Goal: Task Accomplishment & Management: Manage account settings

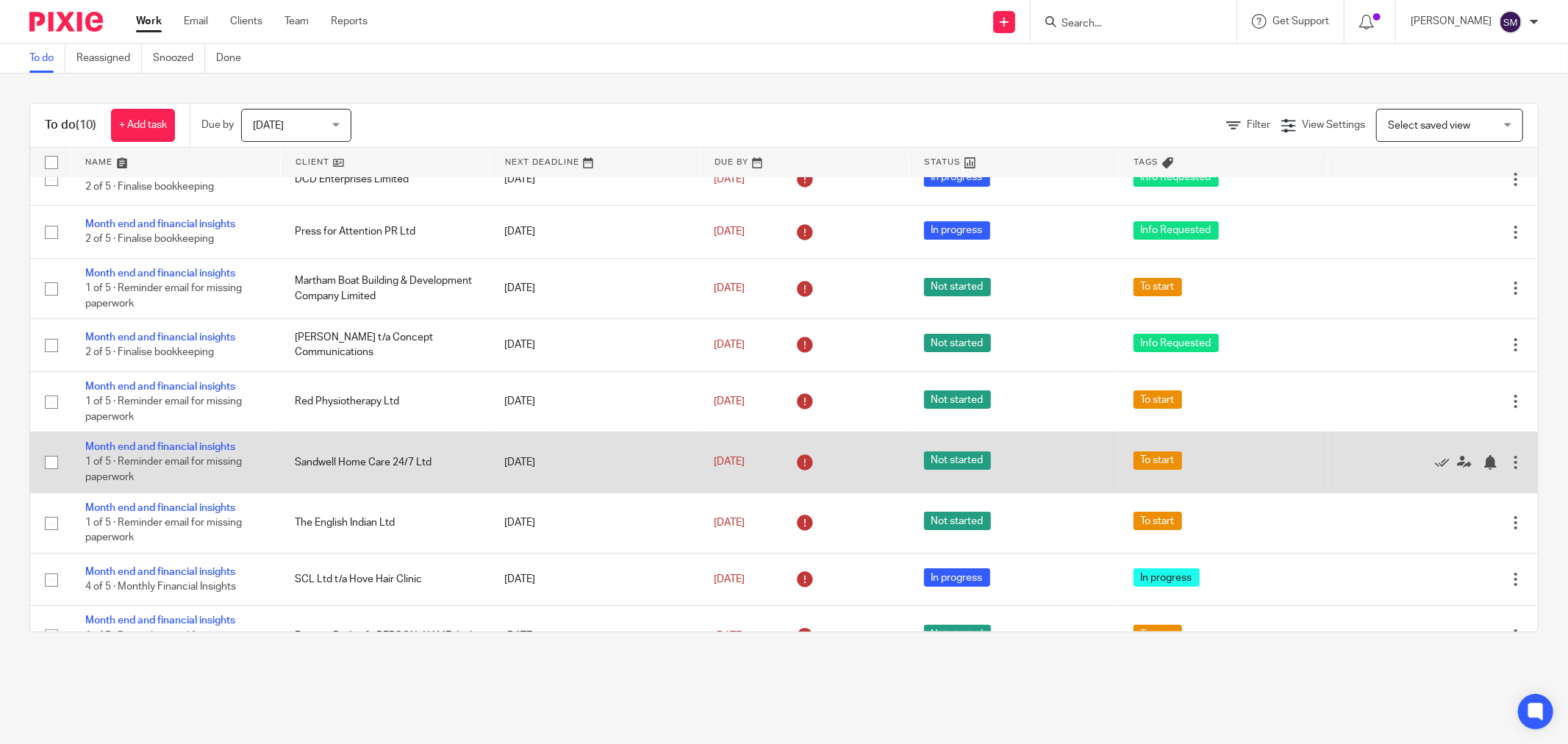
scroll to position [82, 0]
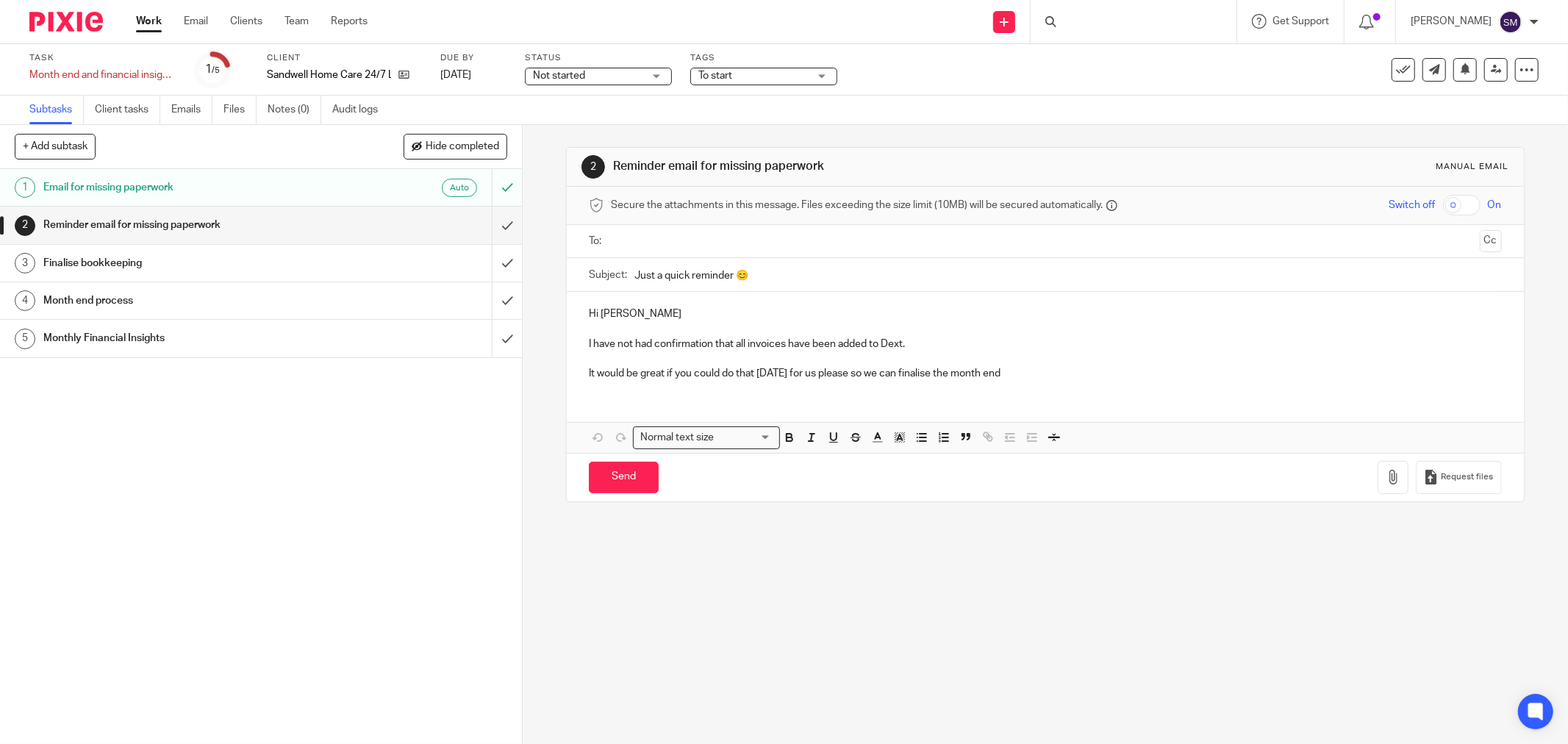
click at [637, 82] on span "Not started" at bounding box center [588, 77] width 110 height 16
click at [612, 130] on li "In progress" at bounding box center [599, 130] width 145 height 30
click at [737, 75] on span "To start" at bounding box center [753, 77] width 110 height 16
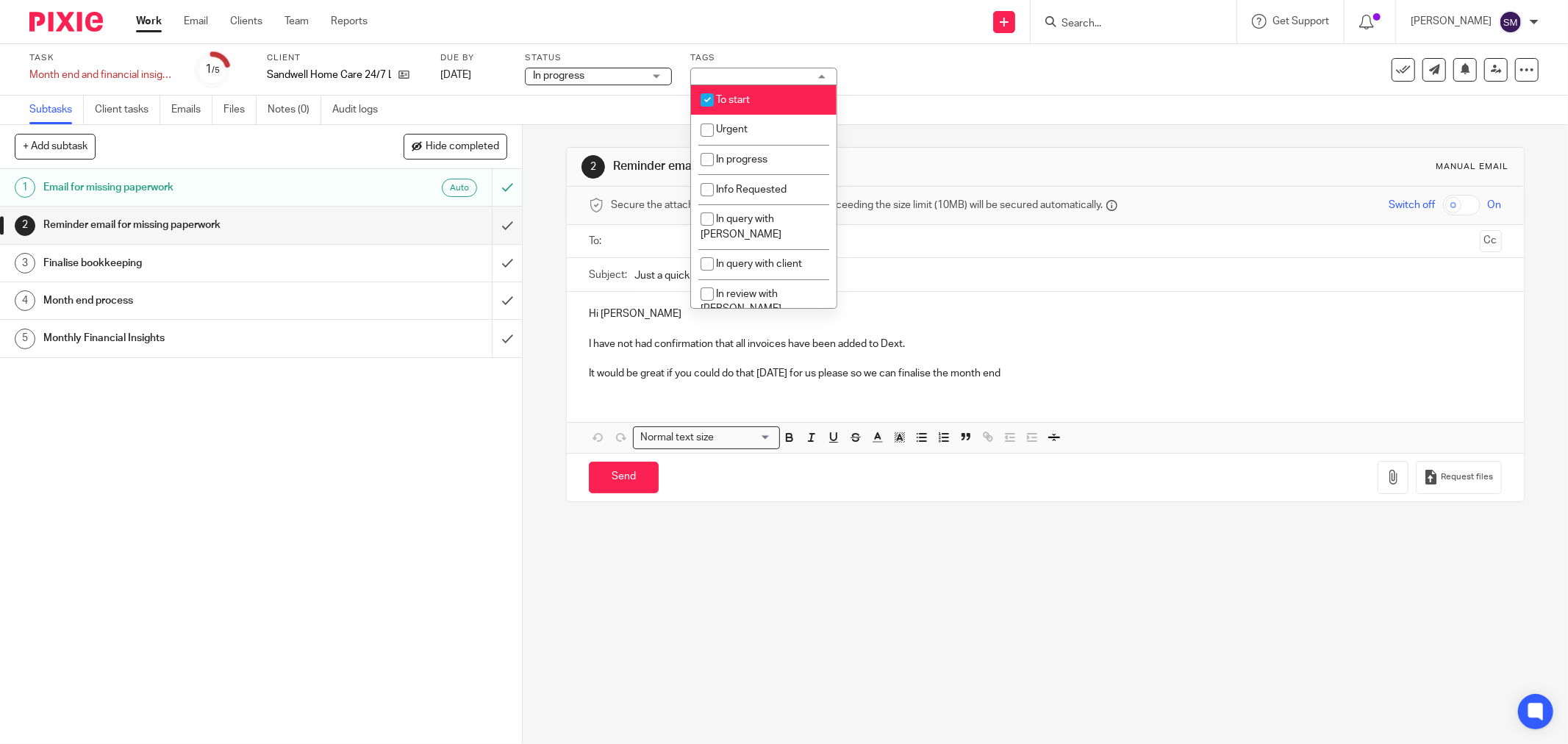
click at [747, 104] on span "To start" at bounding box center [732, 99] width 33 height 10
checkbox input "false"
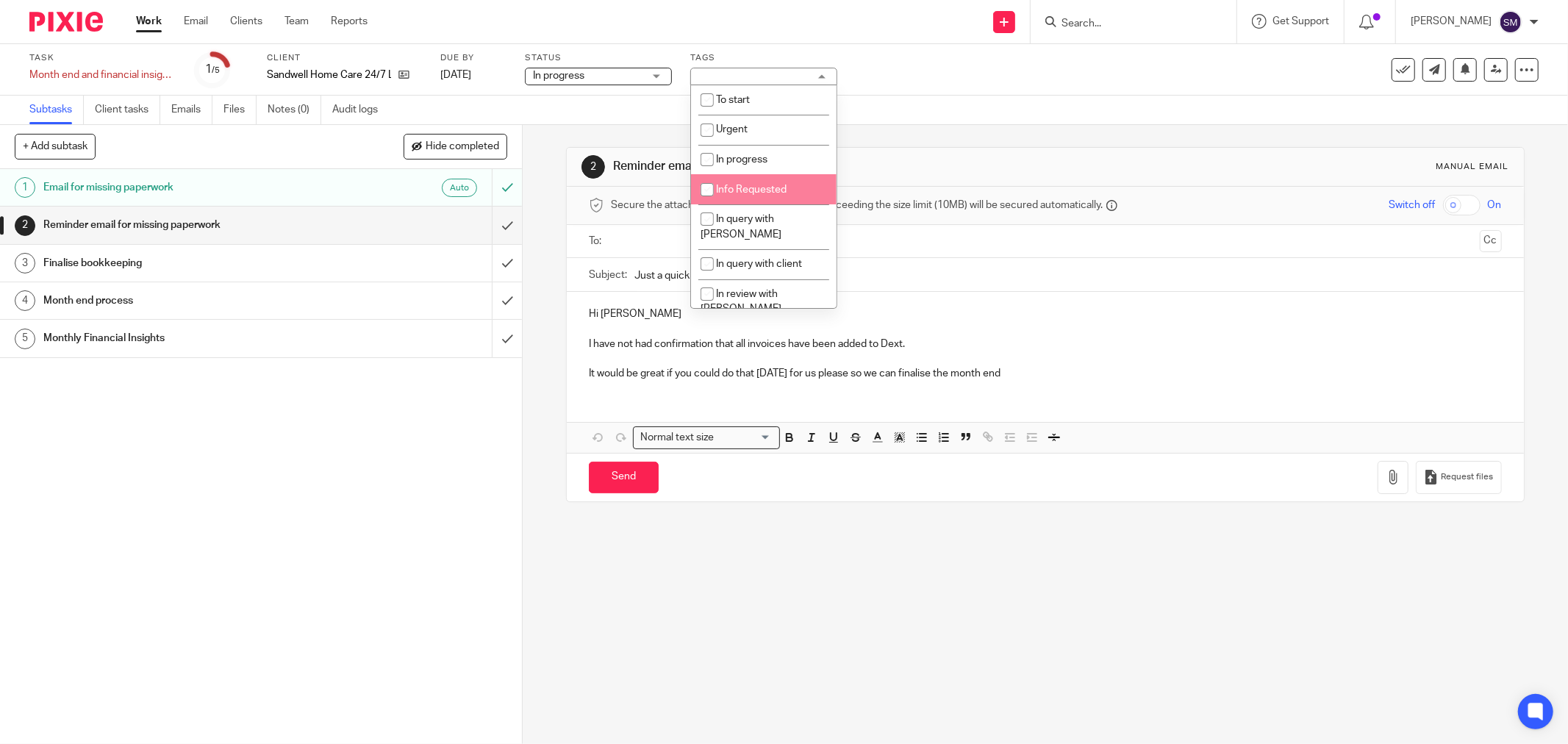
click at [778, 189] on span "Info Requested" at bounding box center [751, 190] width 71 height 10
checkbox input "true"
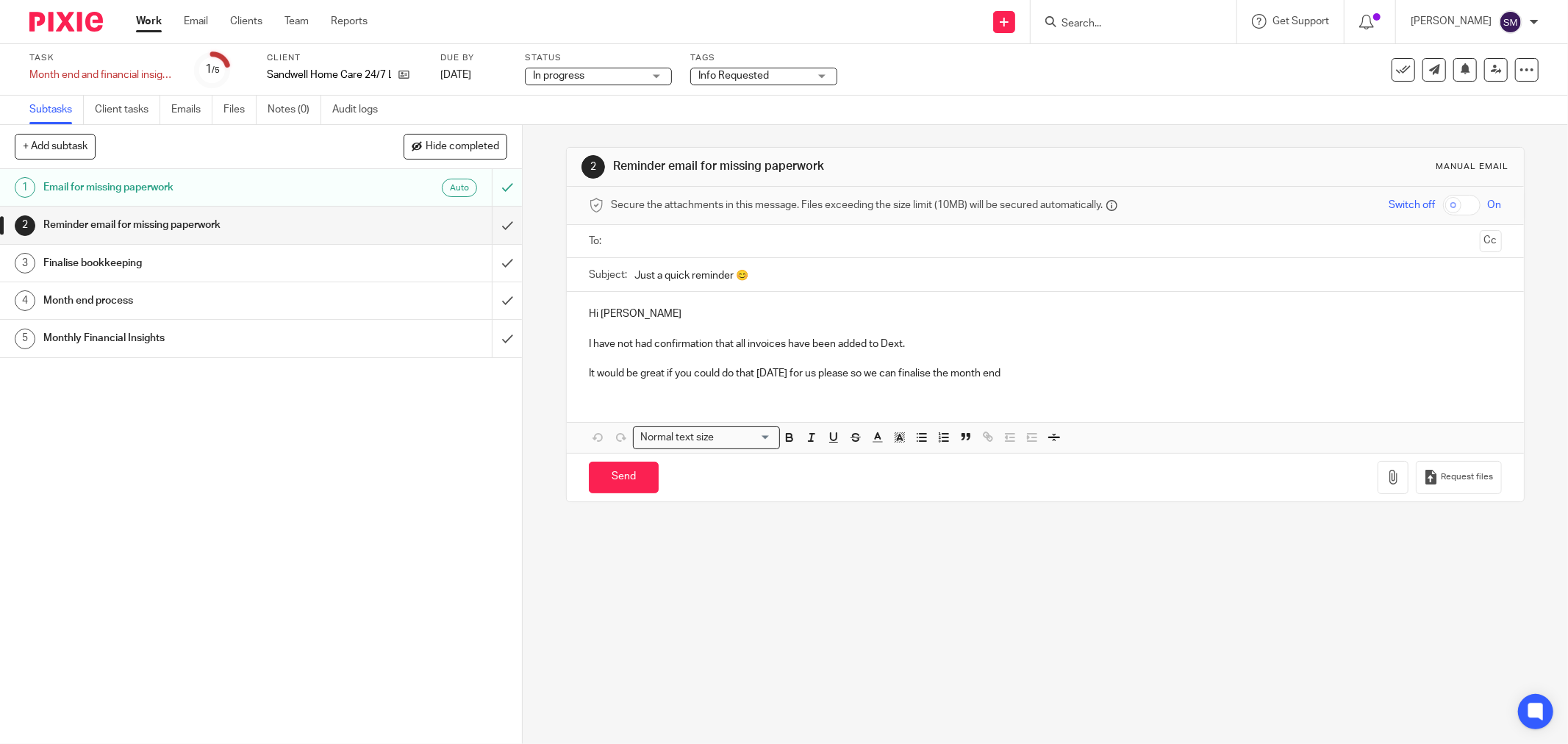
click at [913, 83] on div "Task Month end and financial insights Save Month end and financial insights 1 /…" at bounding box center [658, 70] width 1257 height 35
click at [167, 229] on h1 "Reminder email for missing paperwork" at bounding box center [188, 225] width 290 height 22
click at [502, 225] on input "submit" at bounding box center [261, 224] width 522 height 36
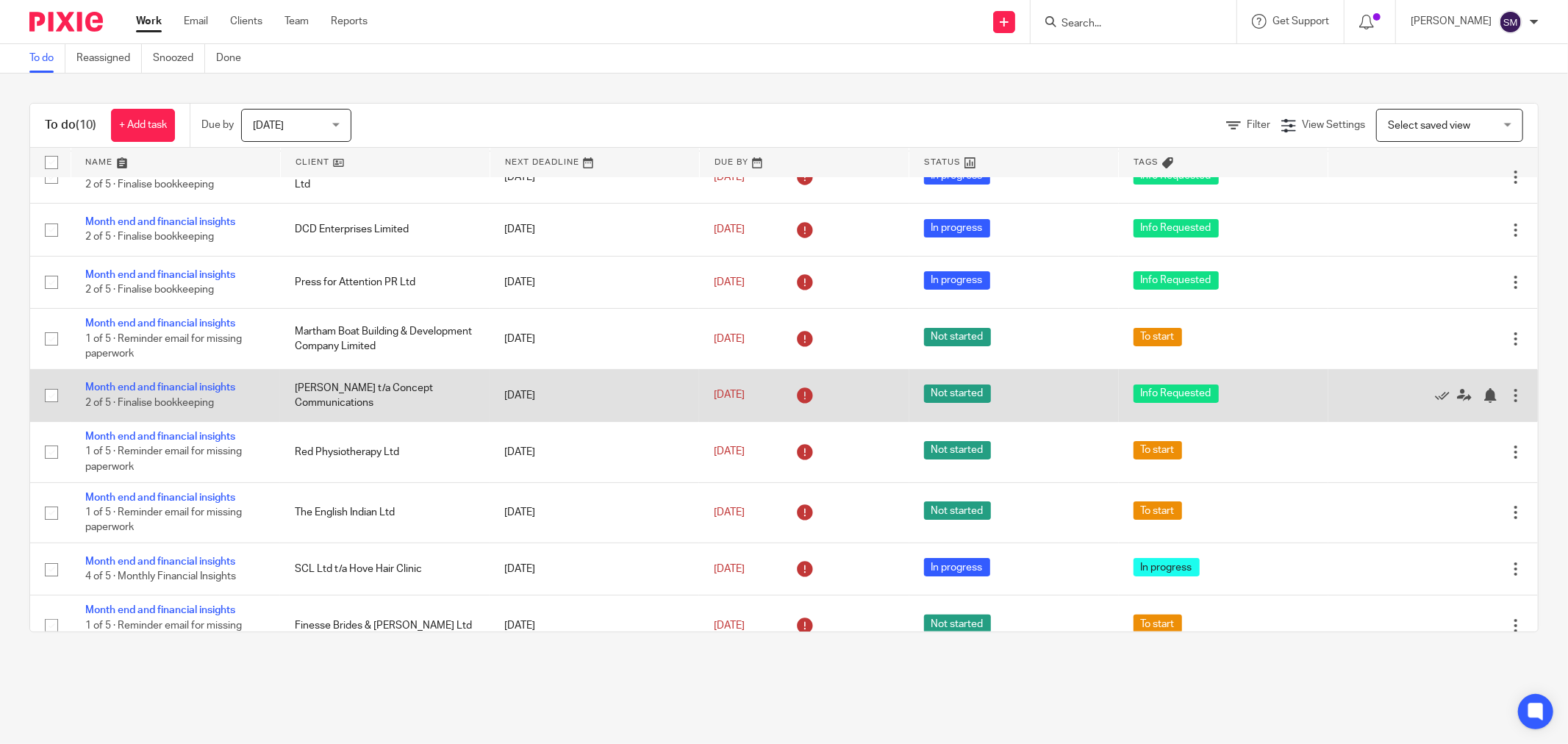
scroll to position [116, 0]
